Goal: Task Accomplishment & Management: Manage account settings

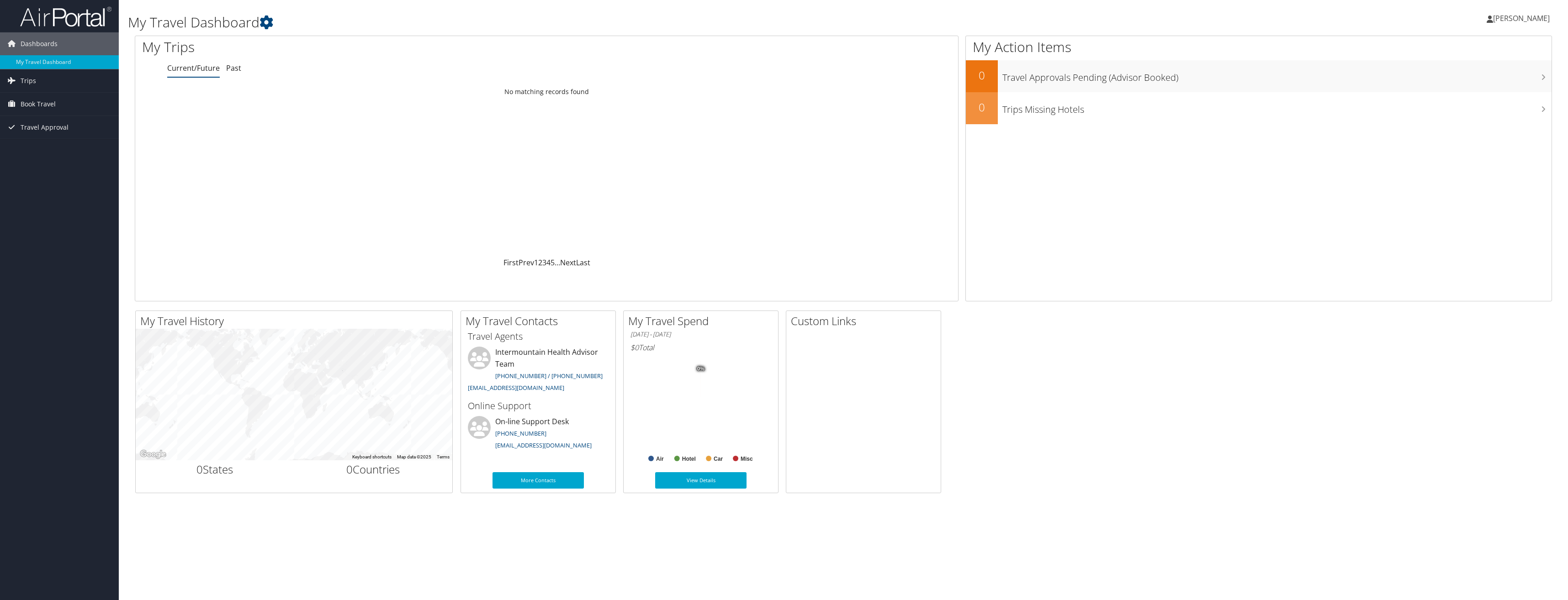
click at [1514, 16] on span "[PERSON_NAME]" at bounding box center [1521, 18] width 57 height 10
click at [1533, 14] on link "[PERSON_NAME]" at bounding box center [1523, 18] width 72 height 27
click at [1532, 16] on span "[PERSON_NAME]" at bounding box center [1521, 18] width 57 height 10
click at [1515, 86] on link "View Travel Profile" at bounding box center [1499, 82] width 102 height 16
